Goal: Task Accomplishment & Management: Use online tool/utility

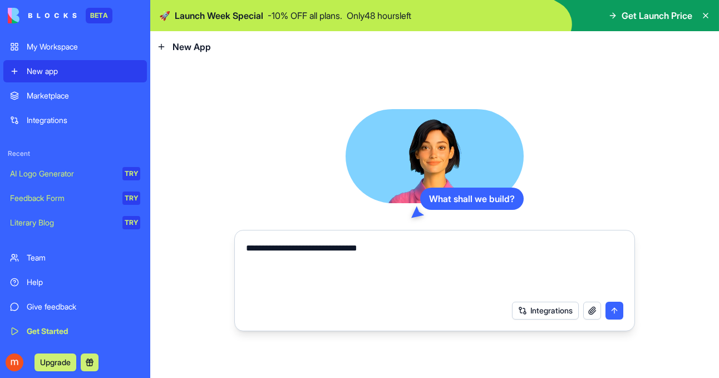
type textarea "**********"
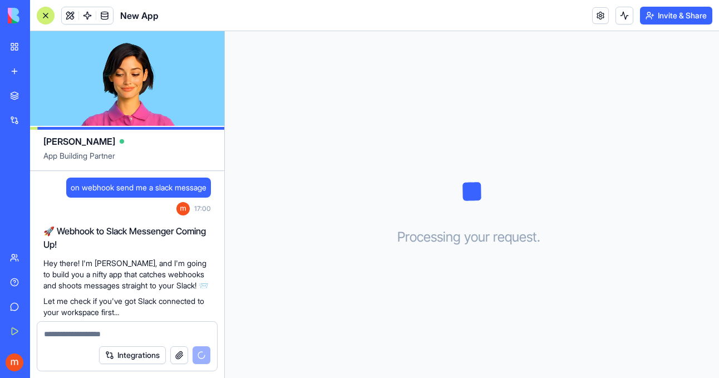
scroll to position [230, 0]
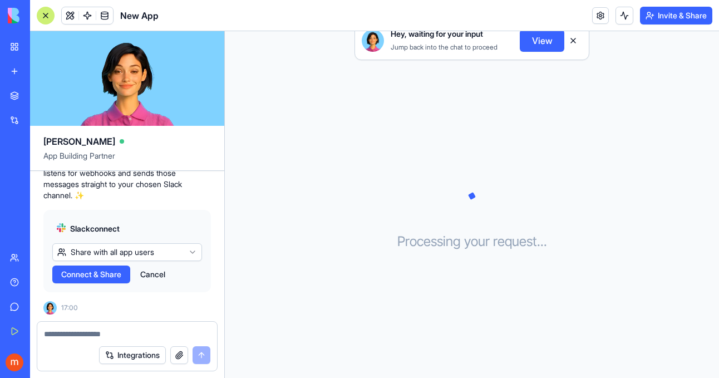
click at [158, 254] on html "BETA My Workspace New app Marketplace Integrations Recent New App AI Logo Gener…" at bounding box center [359, 189] width 719 height 378
click at [178, 179] on html "BETA My Workspace New app Marketplace Integrations Recent New App AI Logo Gener…" at bounding box center [359, 189] width 719 height 378
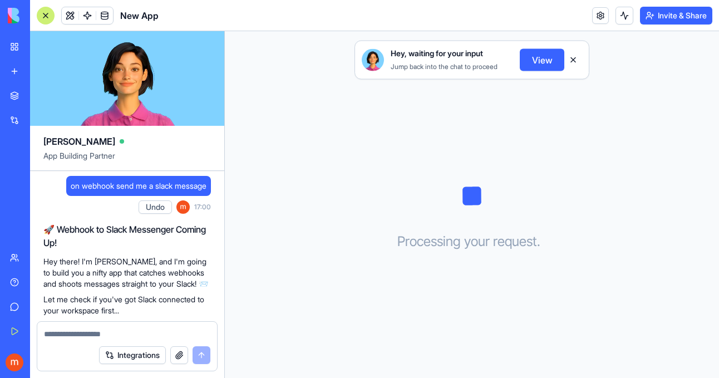
scroll to position [0, 0]
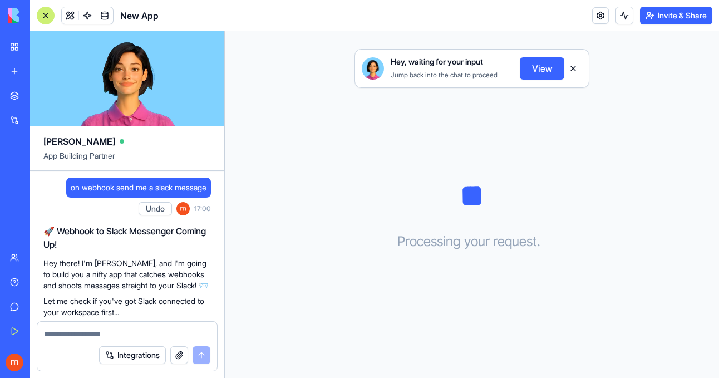
click at [573, 71] on button at bounding box center [573, 69] width 18 height 18
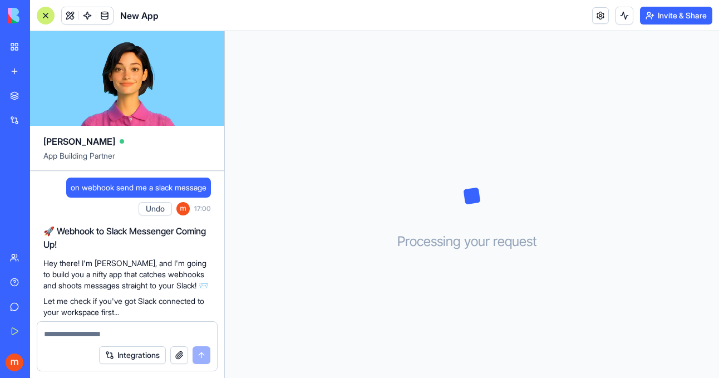
click at [29, 78] on link "New app" at bounding box center [25, 71] width 44 height 22
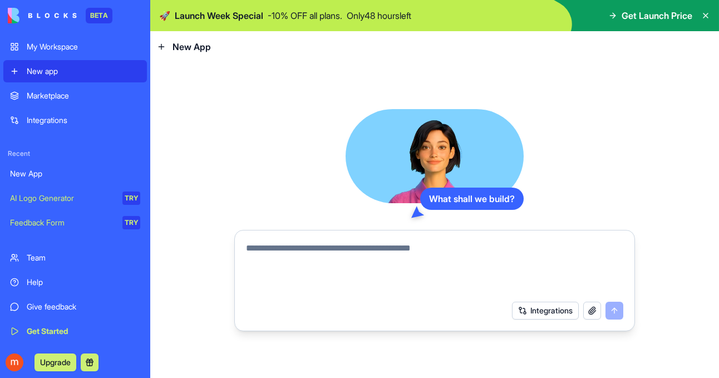
click at [359, 262] on textarea at bounding box center [434, 267] width 377 height 53
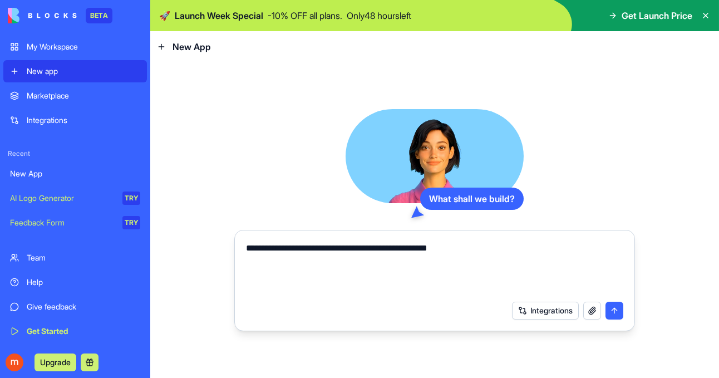
type textarea "**********"
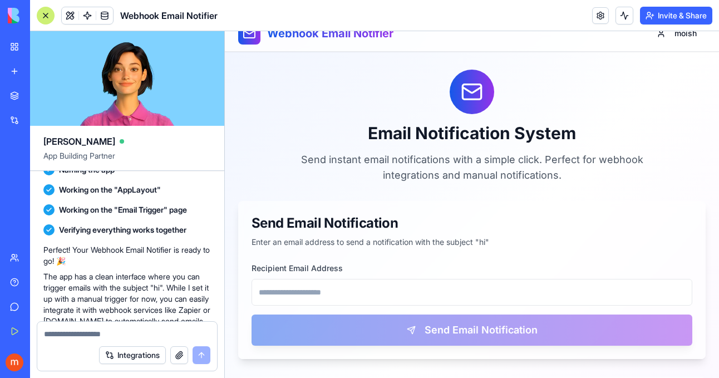
scroll to position [350, 0]
drag, startPoint x: 95, startPoint y: 283, endPoint x: 150, endPoint y: 281, distance: 54.5
click at [150, 281] on p "The app has a clean interface where you can trigger emails with the subject "hi…" at bounding box center [126, 303] width 167 height 67
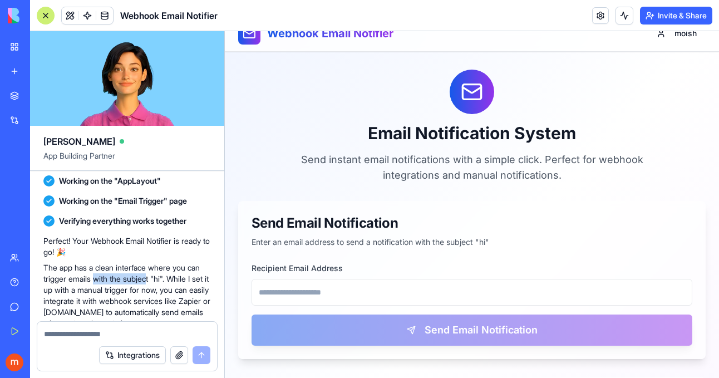
scroll to position [362, 0]
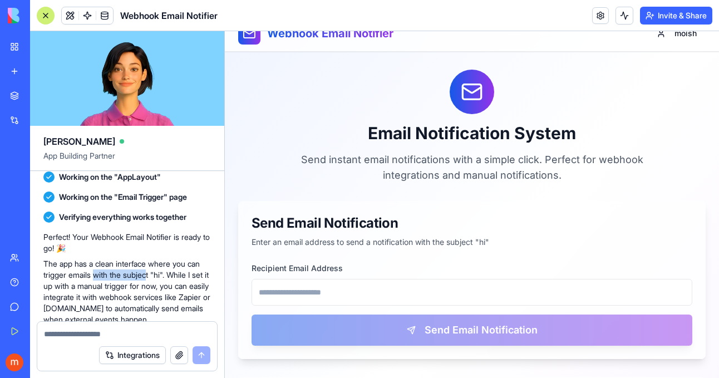
click at [147, 276] on p "The app has a clean interface where you can trigger emails with the subject "hi…" at bounding box center [126, 291] width 167 height 67
drag, startPoint x: 62, startPoint y: 267, endPoint x: 73, endPoint y: 280, distance: 17.0
click at [73, 280] on p "The app has a clean interface where you can trigger emails with the subject "hi…" at bounding box center [126, 291] width 167 height 67
click at [73, 288] on p "The app has a clean interface where you can trigger emails with the subject "hi…" at bounding box center [126, 291] width 167 height 67
click at [128, 283] on p "The app has a clean interface where you can trigger emails with the subject "hi…" at bounding box center [126, 291] width 167 height 67
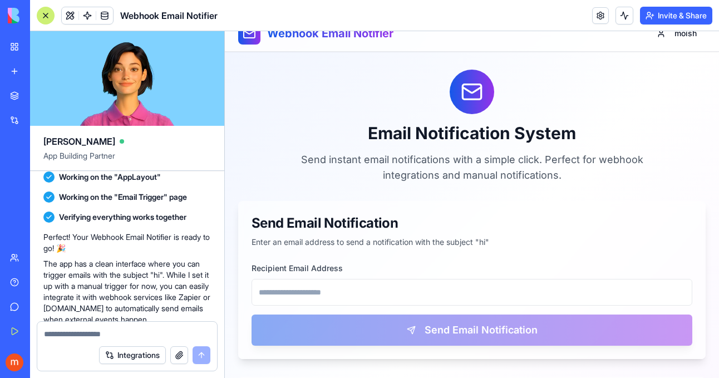
click at [65, 279] on p "The app has a clean interface where you can trigger emails with the subject "hi…" at bounding box center [126, 291] width 167 height 67
drag, startPoint x: 117, startPoint y: 272, endPoint x: 114, endPoint y: 287, distance: 15.3
click at [116, 273] on p "The app has a clean interface where you can trigger emails with the subject "hi…" at bounding box center [126, 291] width 167 height 67
click at [155, 294] on p "The app has a clean interface where you can trigger emails with the subject "hi…" at bounding box center [126, 291] width 167 height 67
drag, startPoint x: 113, startPoint y: 275, endPoint x: 147, endPoint y: 274, distance: 34.5
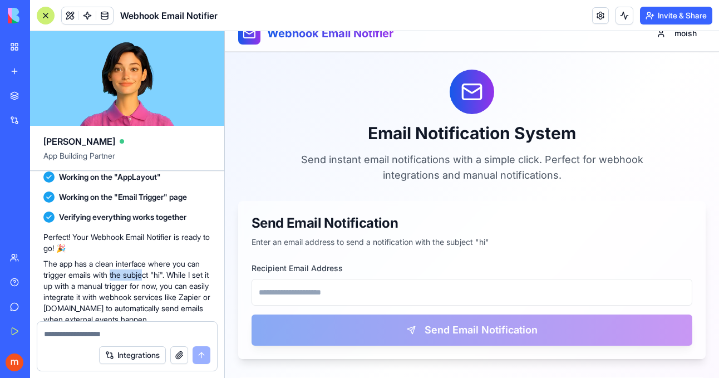
click at [147, 274] on p "The app has a clean interface where you can trigger emails with the subject "hi…" at bounding box center [126, 291] width 167 height 67
drag, startPoint x: 63, startPoint y: 288, endPoint x: 102, endPoint y: 288, distance: 38.9
click at [99, 288] on p "The app has a clean interface where you can trigger emails with the subject "hi…" at bounding box center [126, 291] width 167 height 67
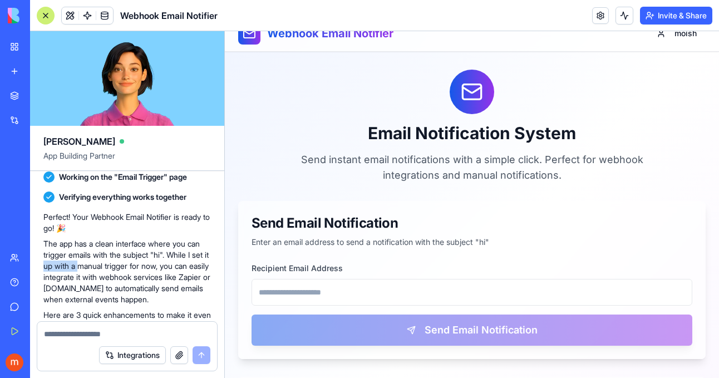
scroll to position [384, 0]
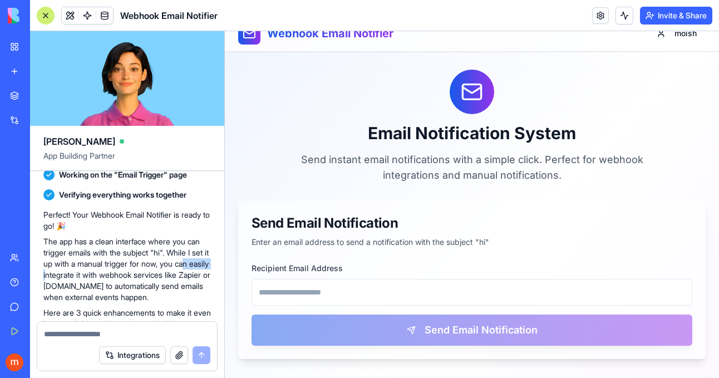
drag, startPoint x: 54, startPoint y: 278, endPoint x: 86, endPoint y: 275, distance: 32.3
click at [86, 275] on p "The app has a clean interface where you can trigger emails with the subject "hi…" at bounding box center [126, 269] width 167 height 67
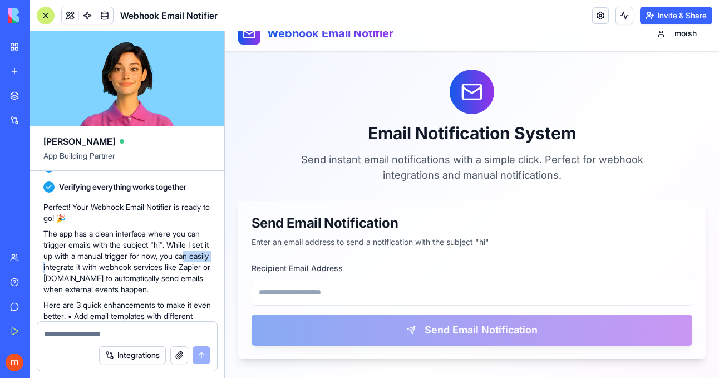
scroll to position [397, 0]
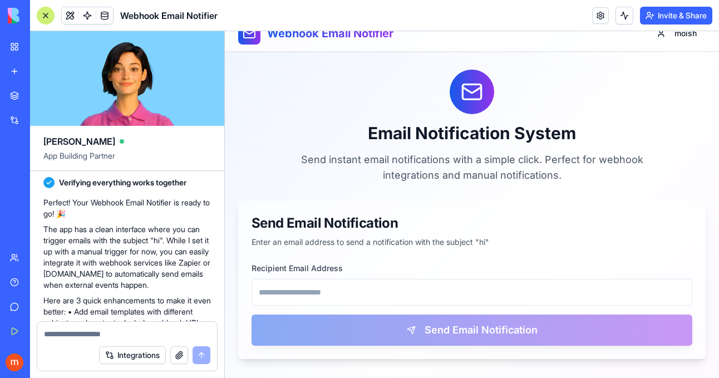
click at [122, 279] on p "The app has a clean interface where you can trigger emails with the subject "hi…" at bounding box center [126, 257] width 167 height 67
drag, startPoint x: 59, startPoint y: 273, endPoint x: 112, endPoint y: 277, distance: 53.6
click at [105, 274] on div "on webhook send me an email message with the subject hi Undo 17:01 🚀 Webhook Em…" at bounding box center [127, 82] width 194 height 616
click at [115, 280] on p "The app has a clean interface where you can trigger emails with the subject "hi…" at bounding box center [126, 257] width 167 height 67
click at [138, 275] on p "The app has a clean interface where you can trigger emails with the subject "hi…" at bounding box center [126, 257] width 167 height 67
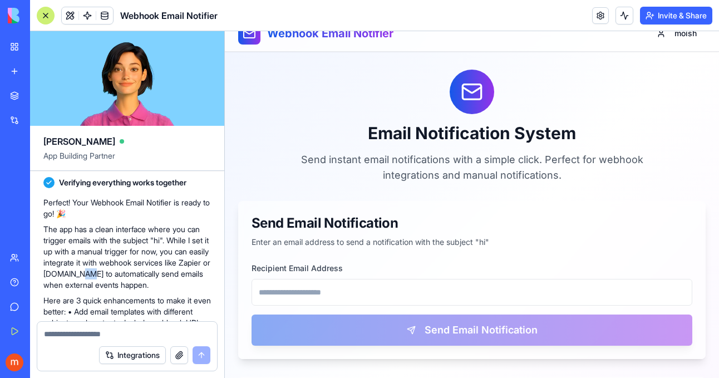
click at [138, 275] on p "The app has a clean interface where you can trigger emails with the subject "hi…" at bounding box center [126, 257] width 167 height 67
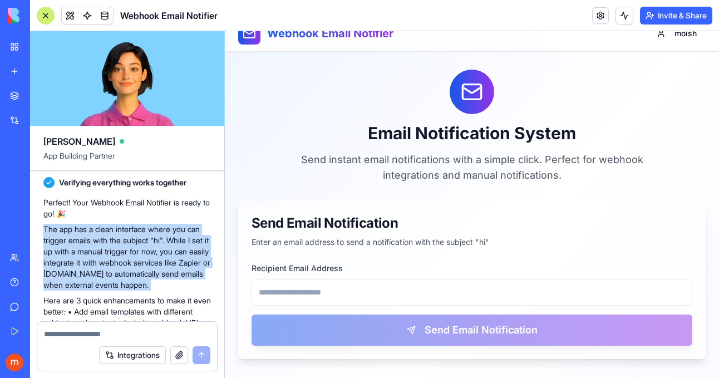
click at [138, 275] on p "The app has a clean interface where you can trigger emails with the subject "hi…" at bounding box center [126, 257] width 167 height 67
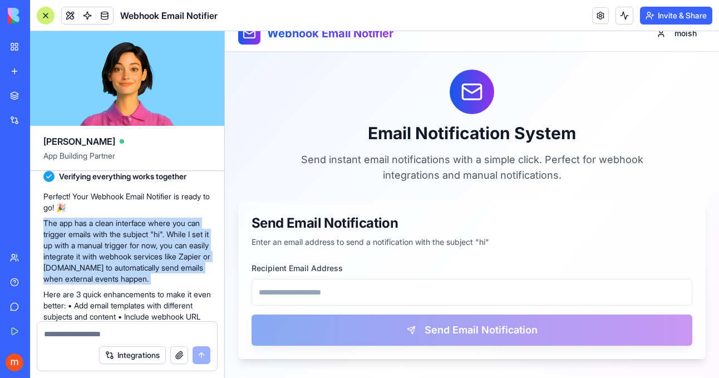
scroll to position [407, 0]
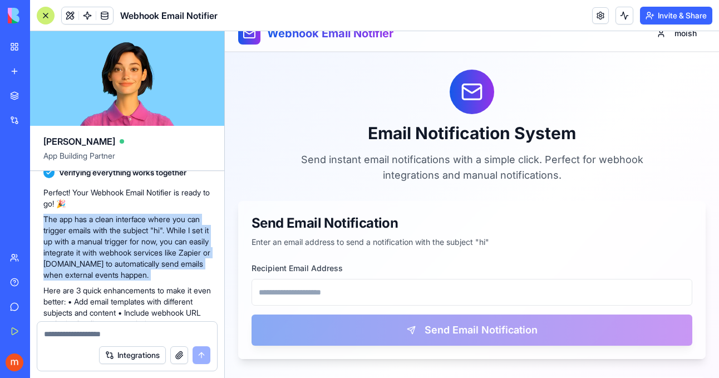
click at [98, 279] on p "The app has a clean interface where you can trigger emails with the subject "hi…" at bounding box center [126, 247] width 167 height 67
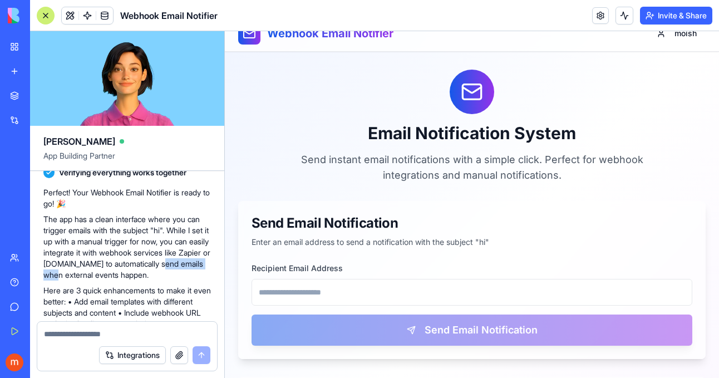
drag, startPoint x: 70, startPoint y: 276, endPoint x: 122, endPoint y: 276, distance: 51.7
click at [122, 276] on p "The app has a clean interface where you can trigger emails with the subject "hi…" at bounding box center [126, 247] width 167 height 67
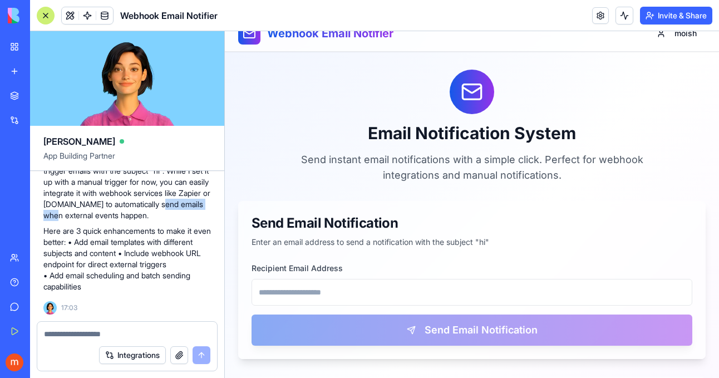
scroll to position [477, 0]
click at [136, 247] on p "Here are 3 quick enhancements to make it even better: • Add email templates wit…" at bounding box center [126, 258] width 167 height 67
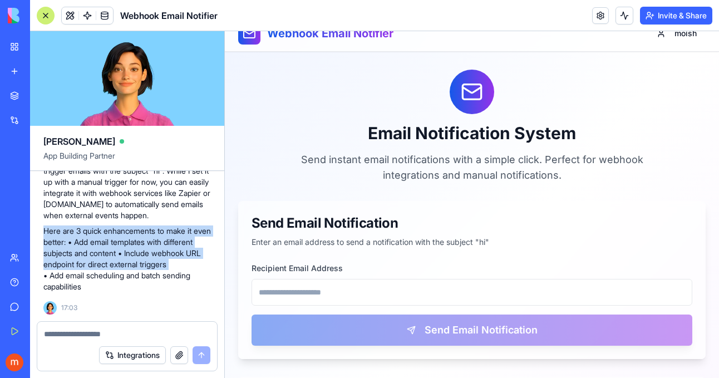
click at [136, 247] on p "Here are 3 quick enhancements to make it even better: • Add email templates wit…" at bounding box center [126, 258] width 167 height 67
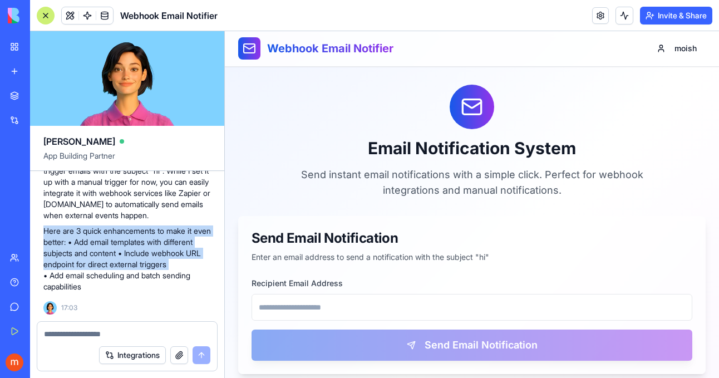
scroll to position [0, 0]
